Goal: Task Accomplishment & Management: Complete application form

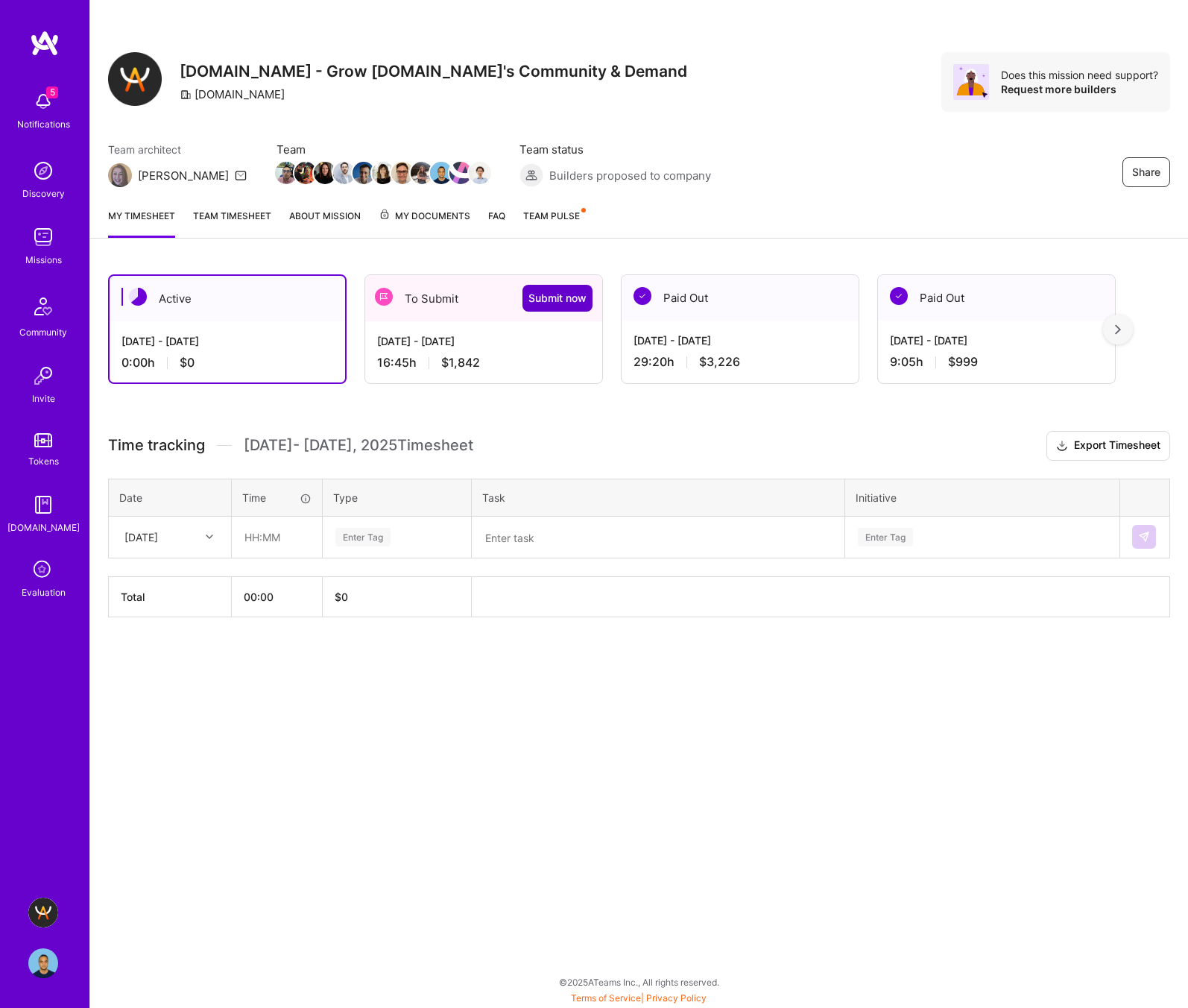
click at [561, 292] on span "Submit now" at bounding box center [557, 298] width 58 height 15
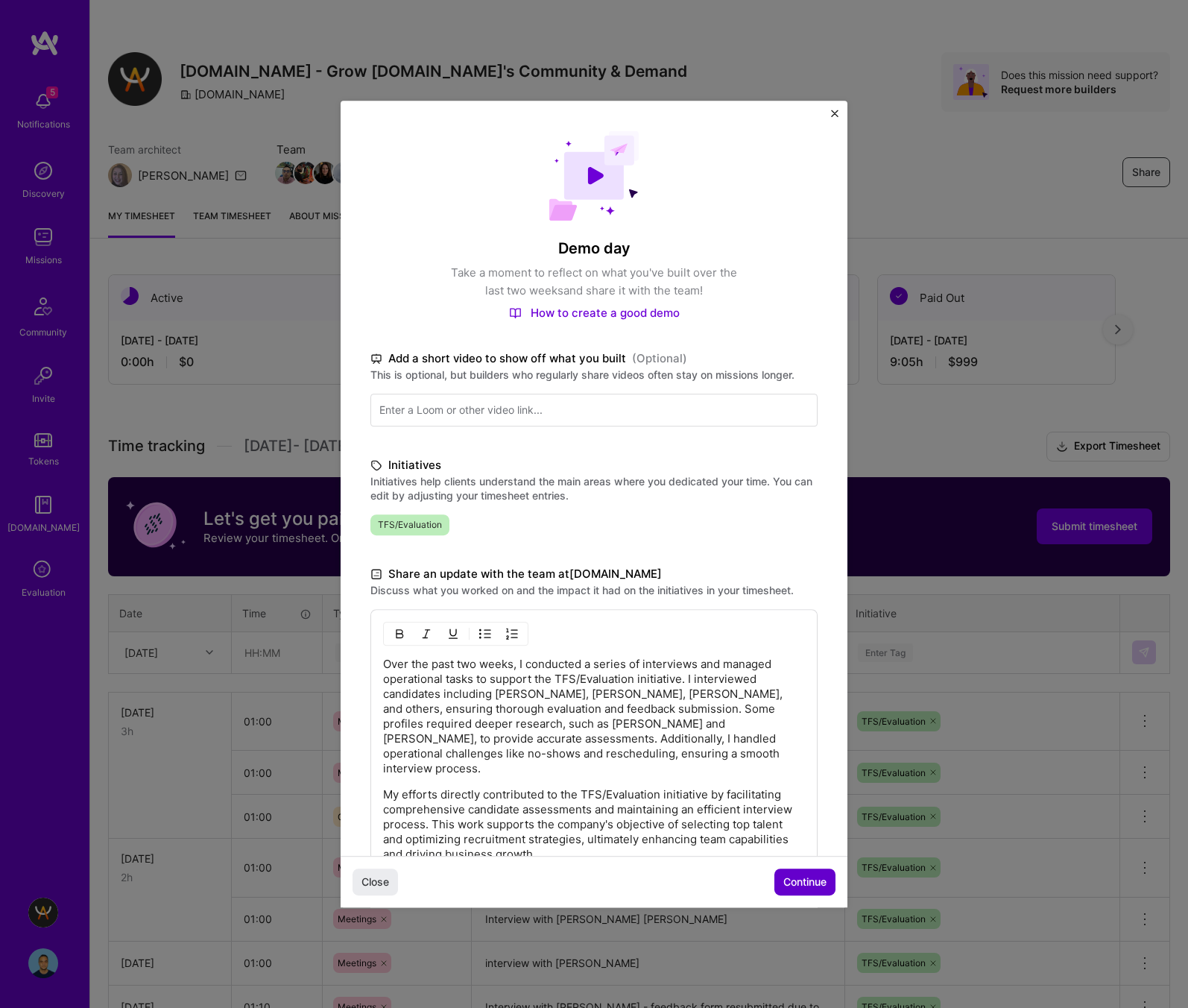
click at [800, 873] on button "Continue" at bounding box center [805, 882] width 61 height 27
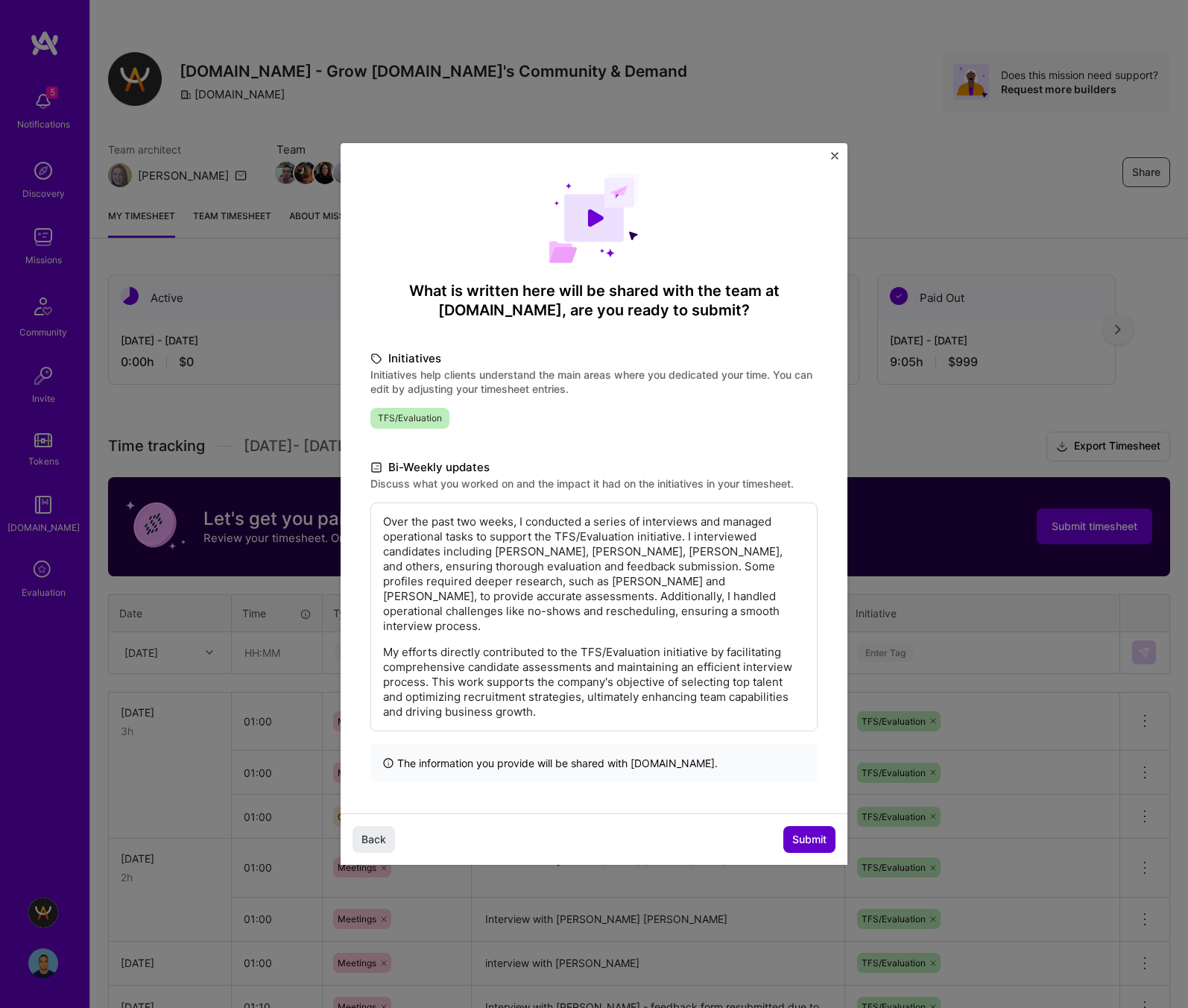
click at [800, 832] on span "Submit" at bounding box center [809, 839] width 34 height 15
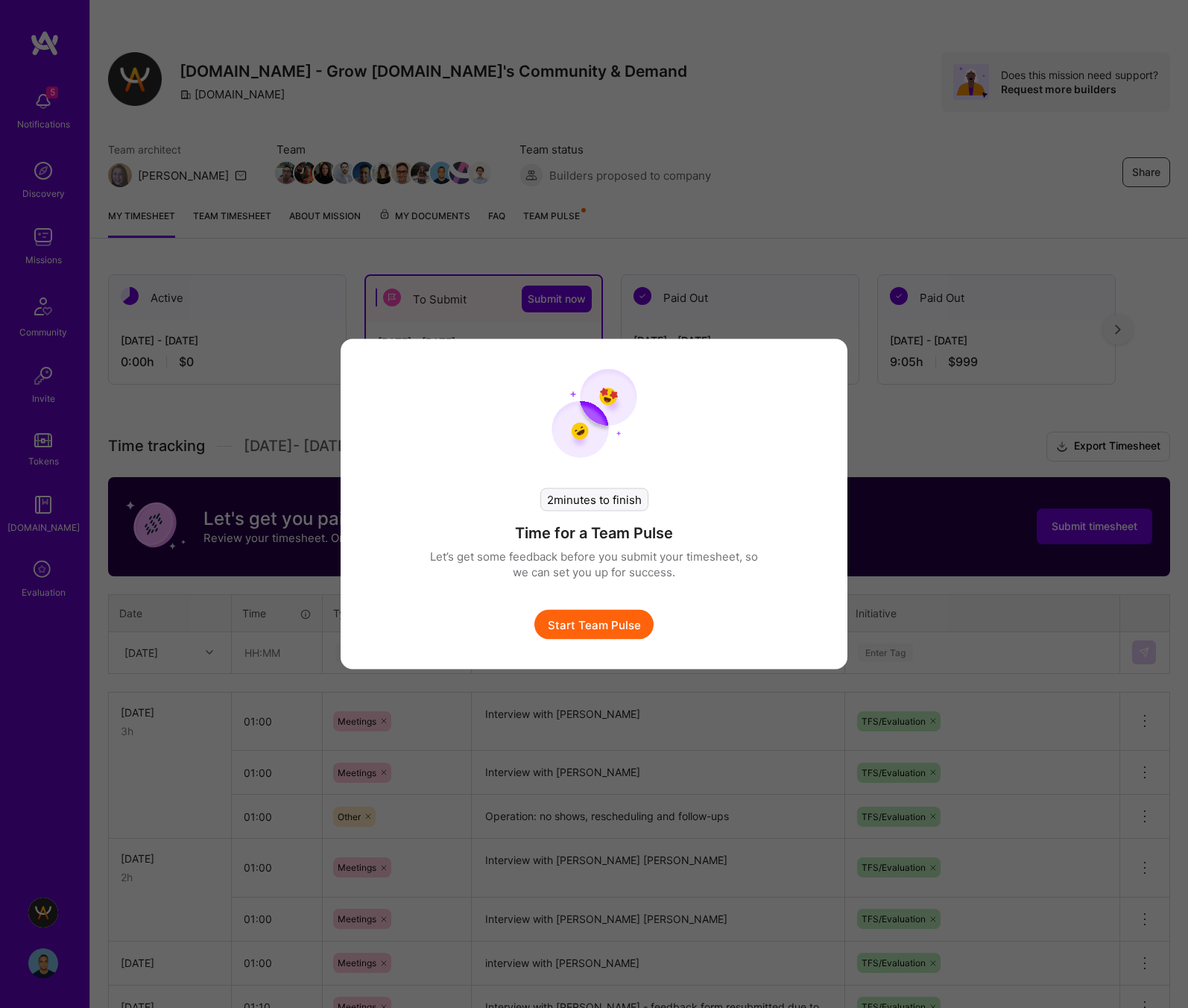
click at [605, 614] on button "Start Team Pulse" at bounding box center [594, 624] width 120 height 30
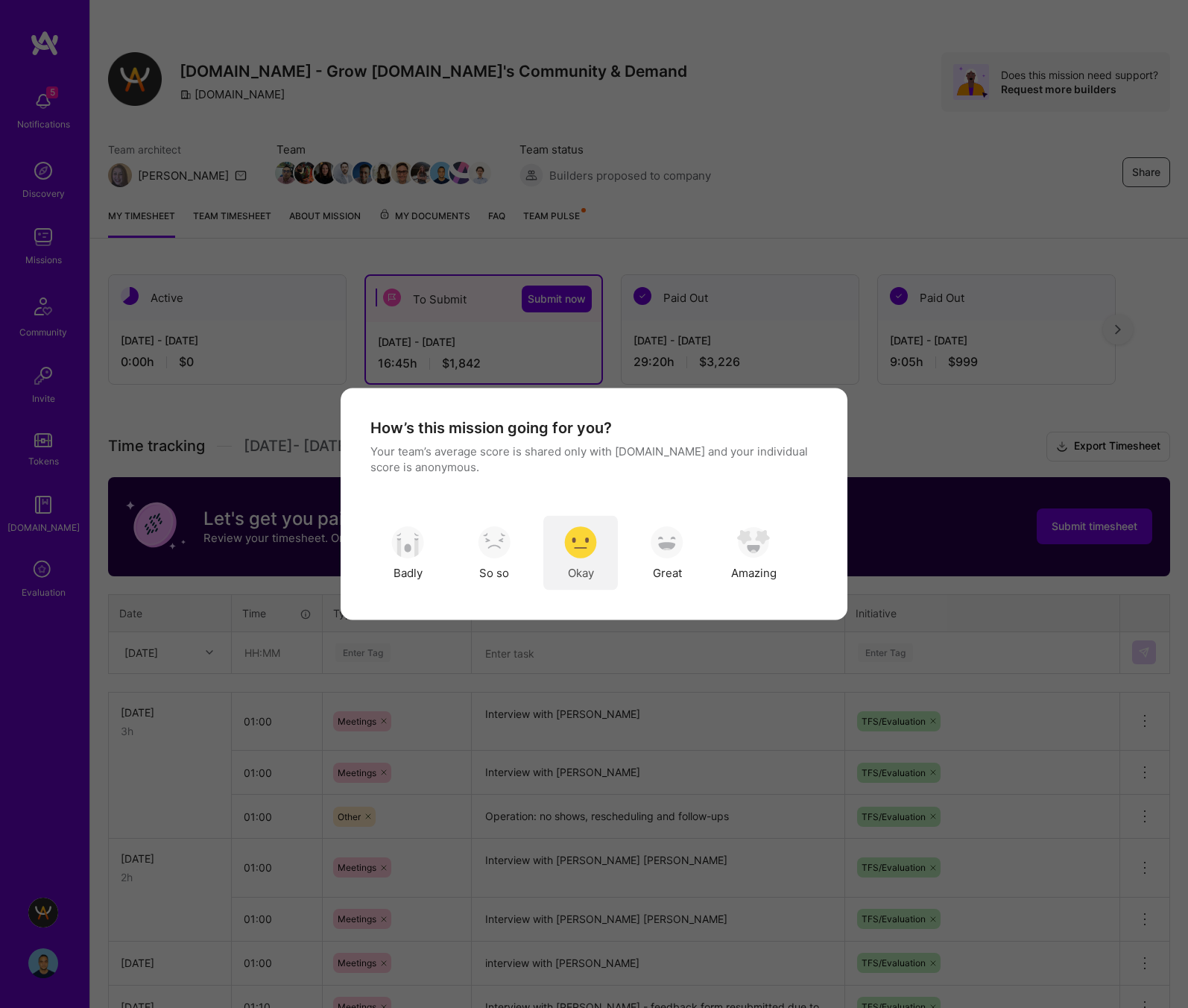
click at [579, 536] on img "modal" at bounding box center [580, 542] width 32 height 32
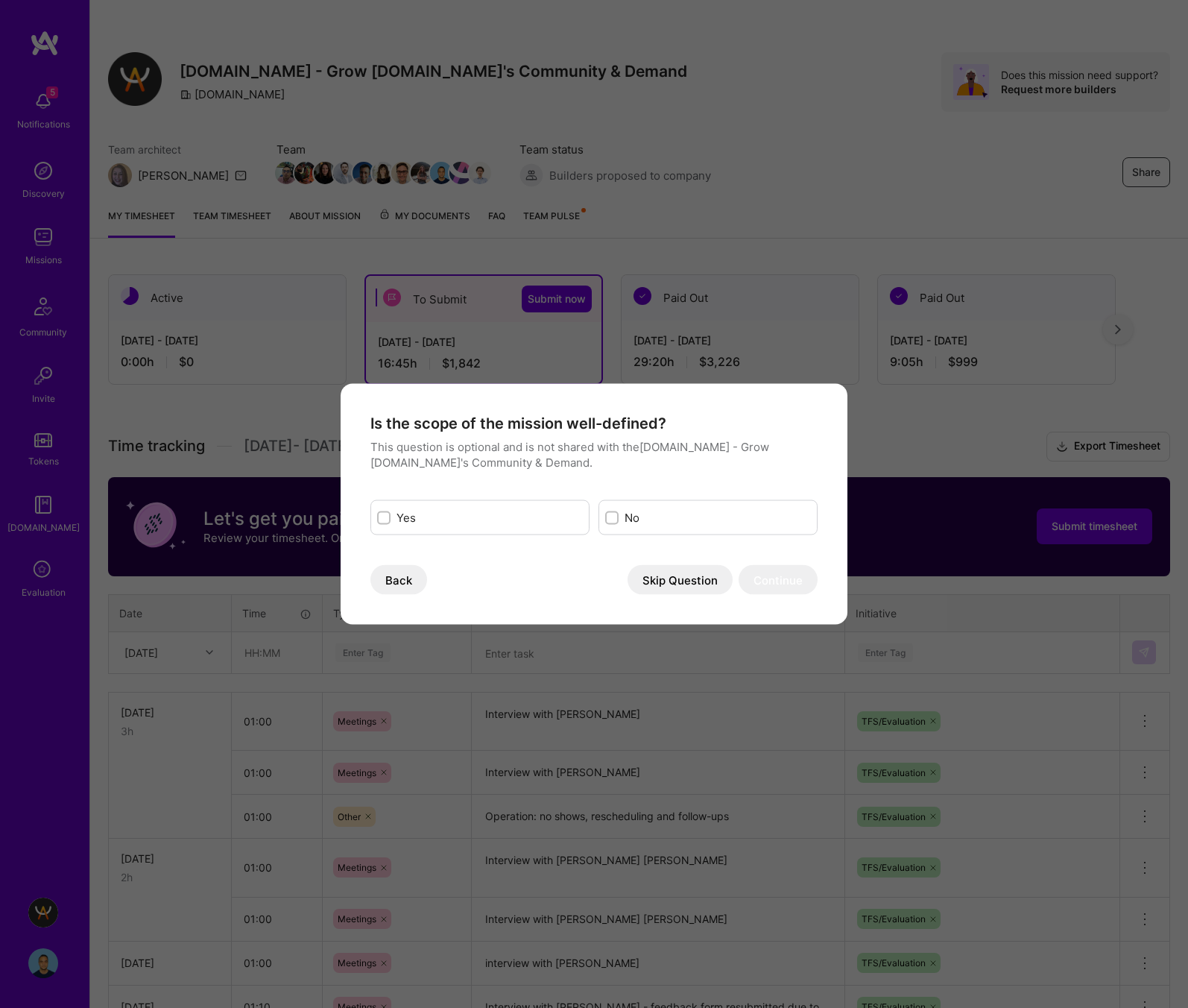
click at [418, 527] on div "Yes" at bounding box center [480, 518] width 219 height 35
click at [379, 514] on div "modal" at bounding box center [383, 517] width 14 height 14
click at [380, 514] on input "modal" at bounding box center [385, 518] width 11 height 11
checkbox input "true"
click at [779, 579] on button "Continue" at bounding box center [778, 580] width 79 height 30
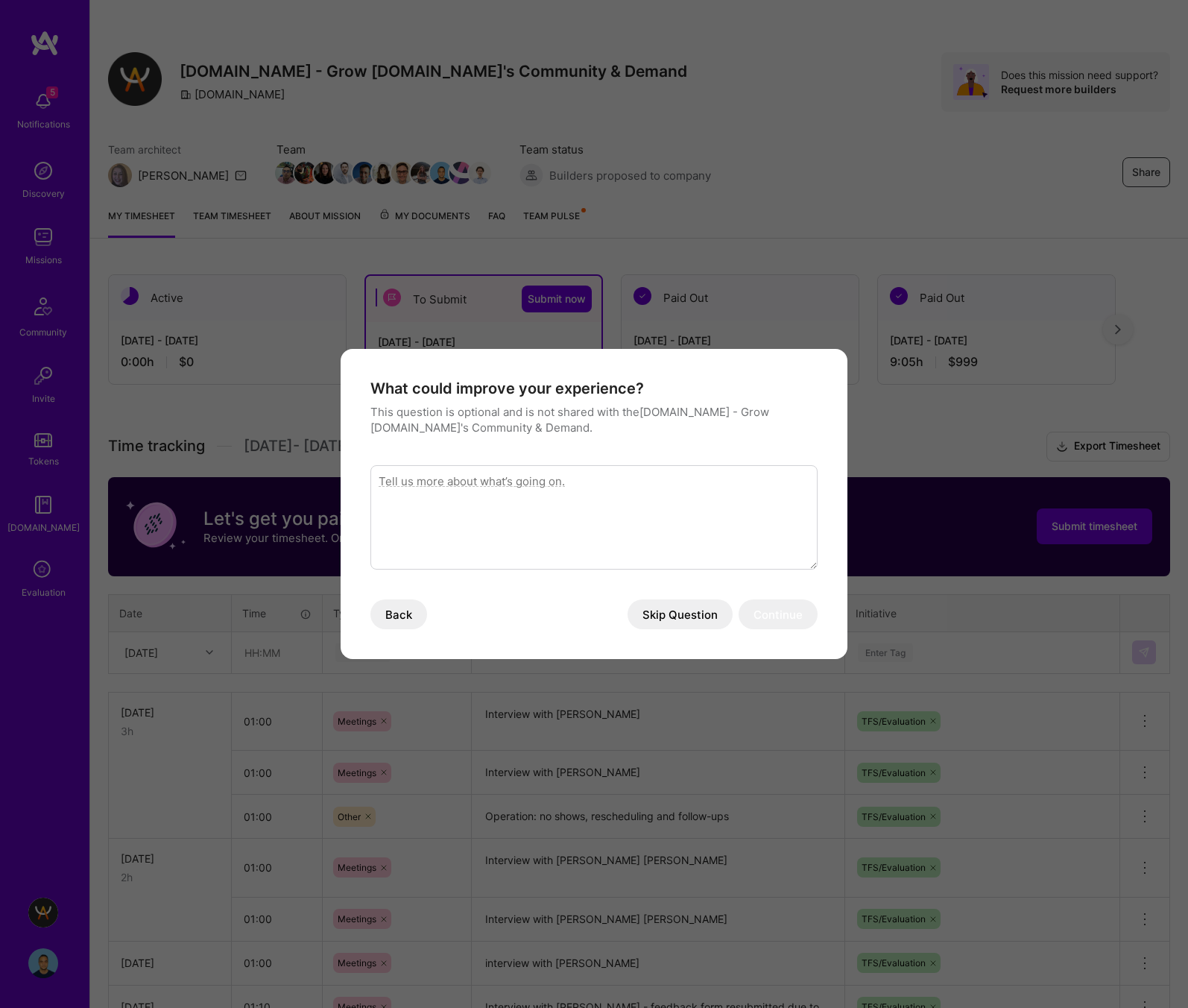
click at [677, 612] on button "Skip Question" at bounding box center [680, 614] width 105 height 30
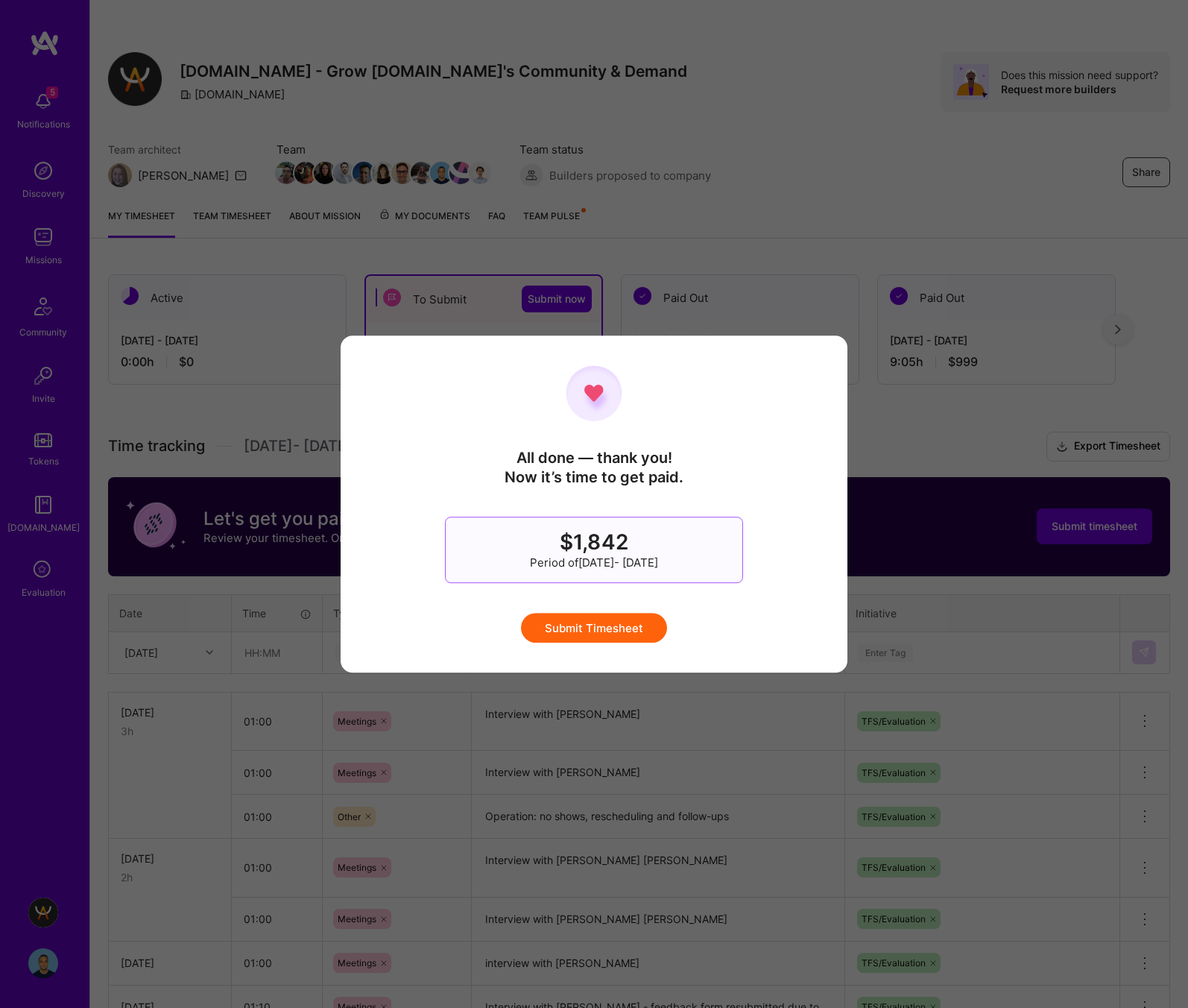
click at [597, 630] on button "Submit Timesheet" at bounding box center [594, 627] width 146 height 30
